Goal: Information Seeking & Learning: Learn about a topic

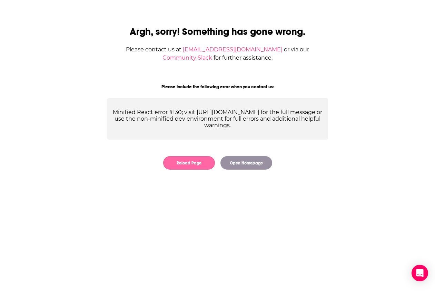
click at [196, 165] on button "Reload Page" at bounding box center [189, 162] width 52 height 13
